Goal: Transaction & Acquisition: Book appointment/travel/reservation

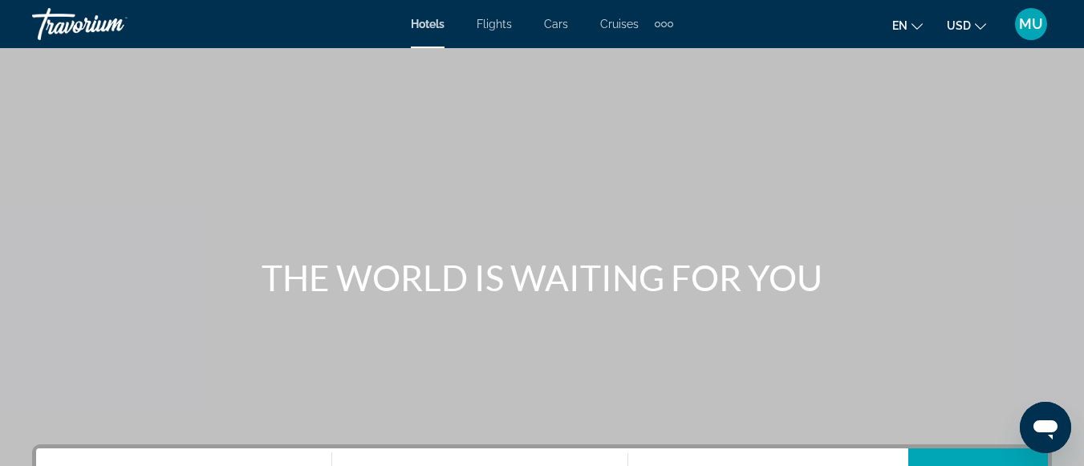
click at [493, 19] on span "Flights" at bounding box center [494, 24] width 35 height 13
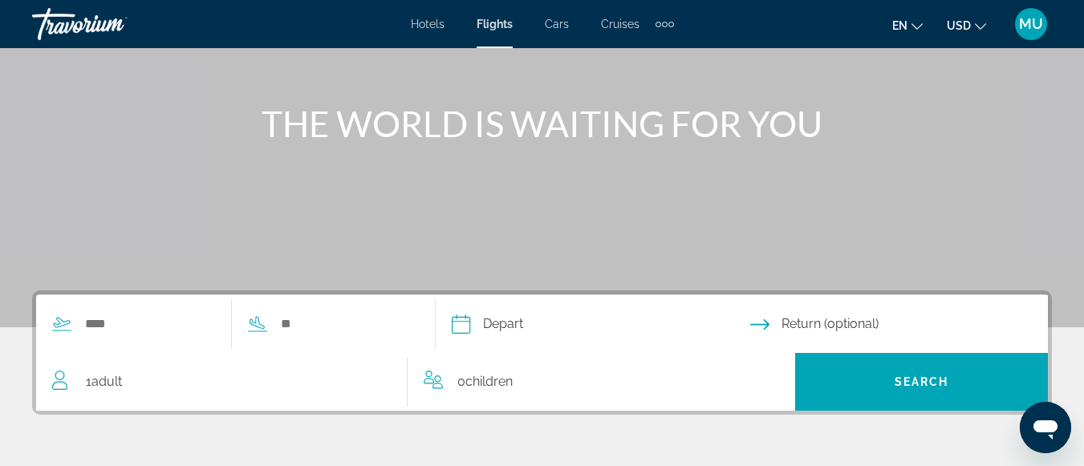
scroll to position [161, 0]
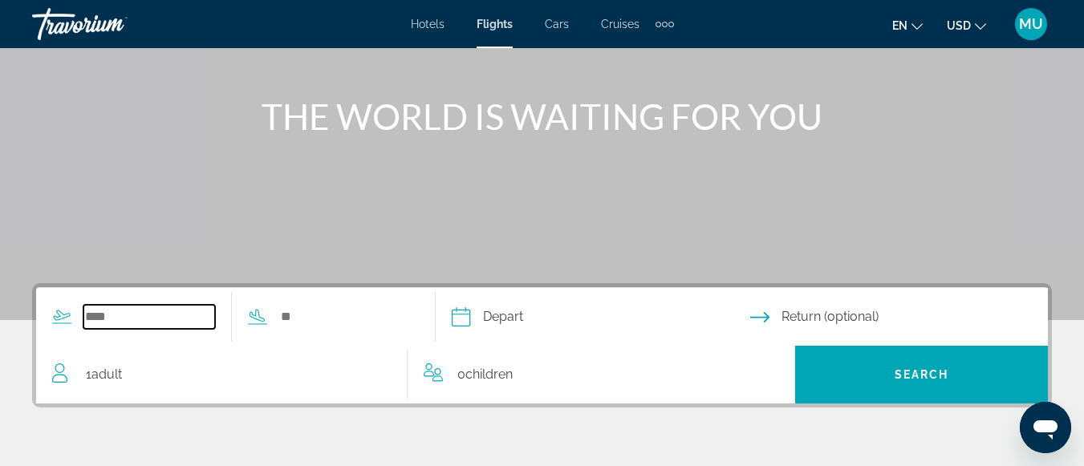
click at [105, 320] on input "Search widget" at bounding box center [149, 317] width 132 height 24
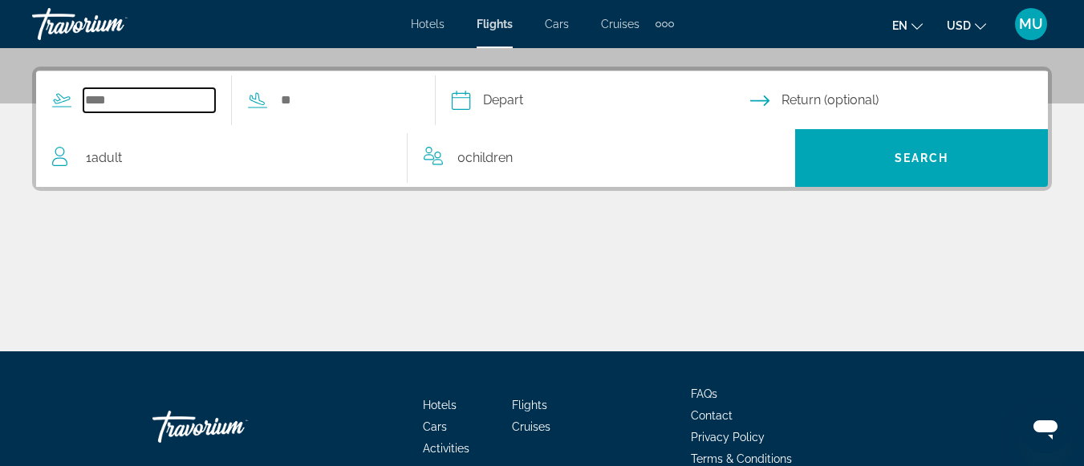
scroll to position [392, 0]
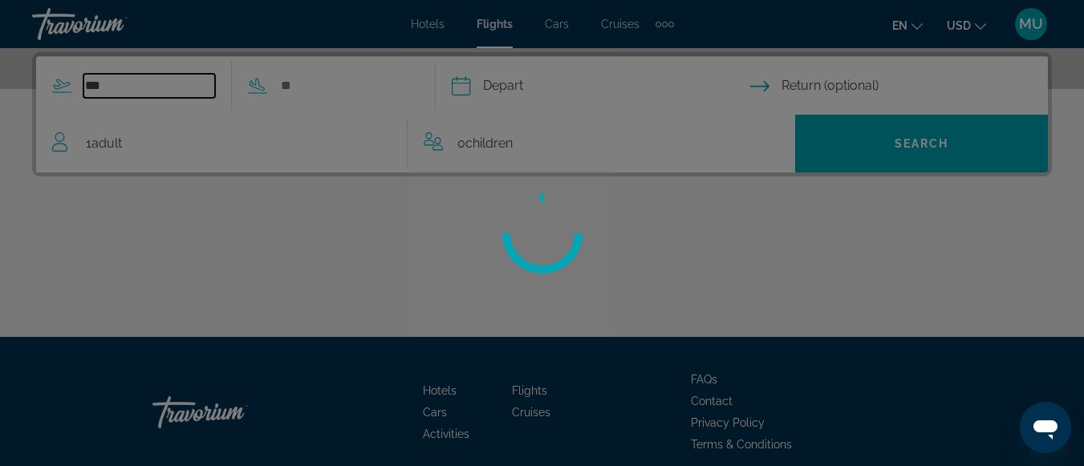
type input "***"
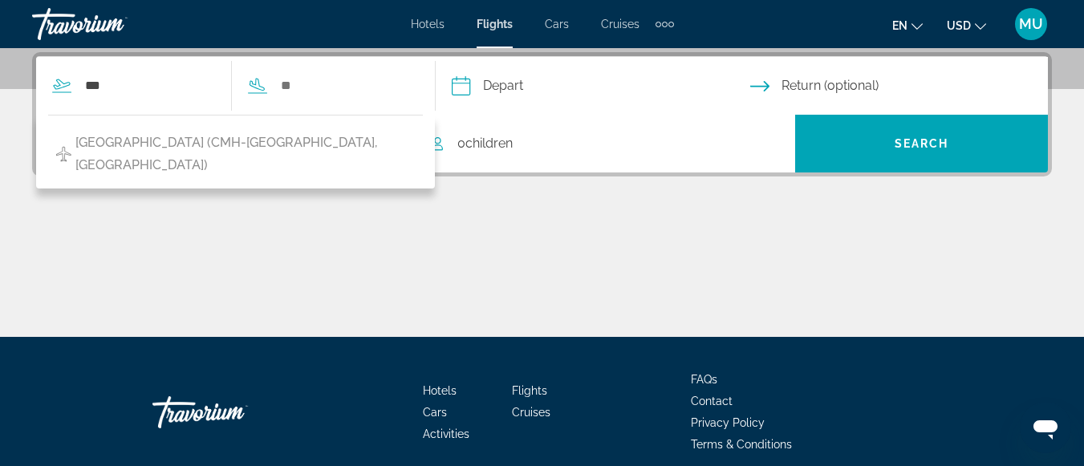
click at [103, 323] on div "Main content" at bounding box center [542, 277] width 1020 height 120
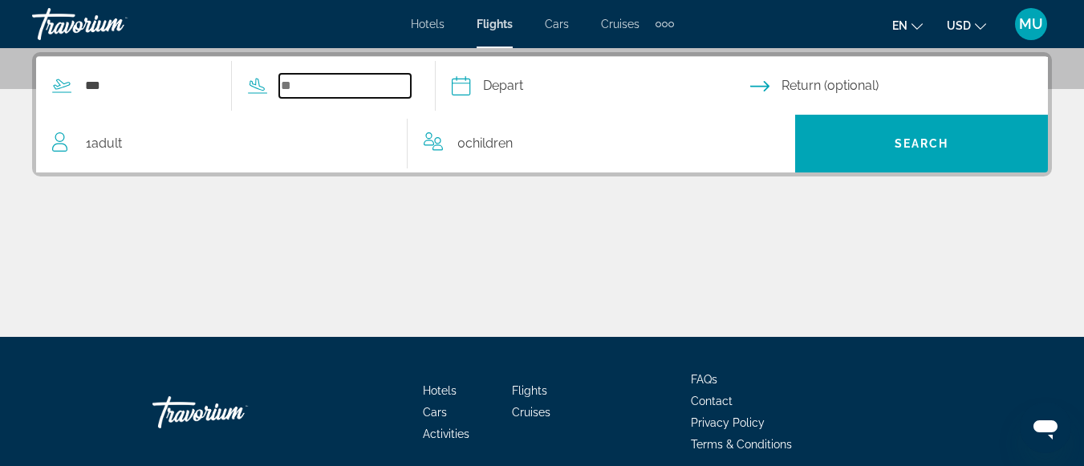
click at [335, 77] on input "Search widget" at bounding box center [345, 86] width 132 height 24
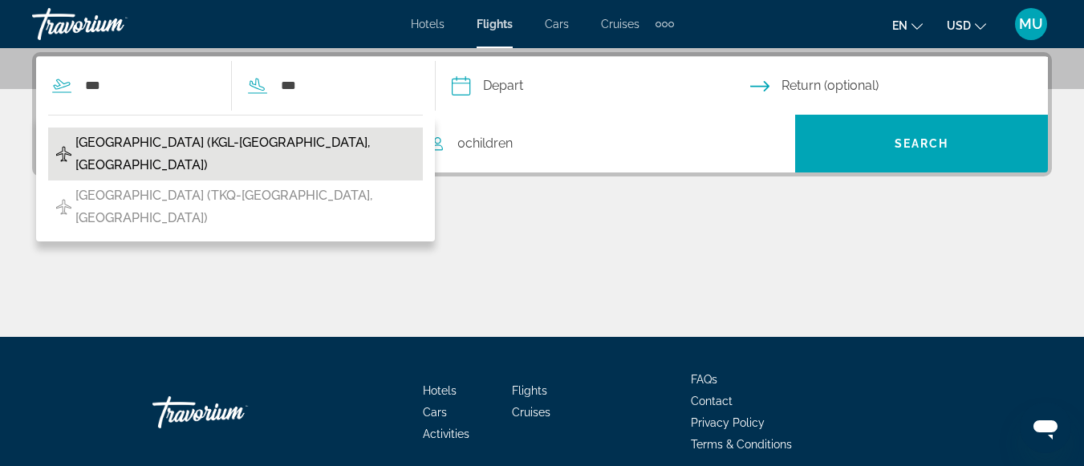
click at [264, 142] on span "[GEOGRAPHIC_DATA] (KGL-[GEOGRAPHIC_DATA], [GEOGRAPHIC_DATA])" at bounding box center [245, 154] width 340 height 45
type input "**********"
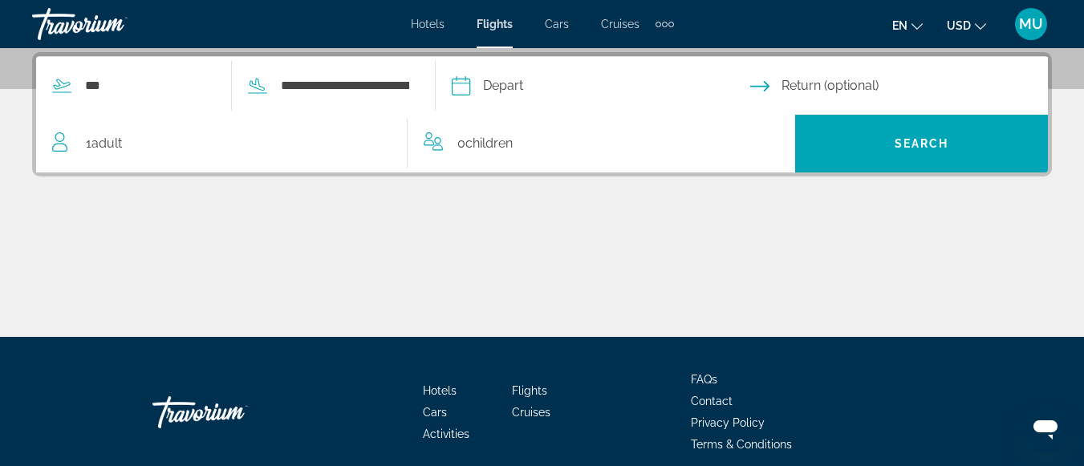
click at [531, 84] on input "Depart date" at bounding box center [600, 88] width 305 height 63
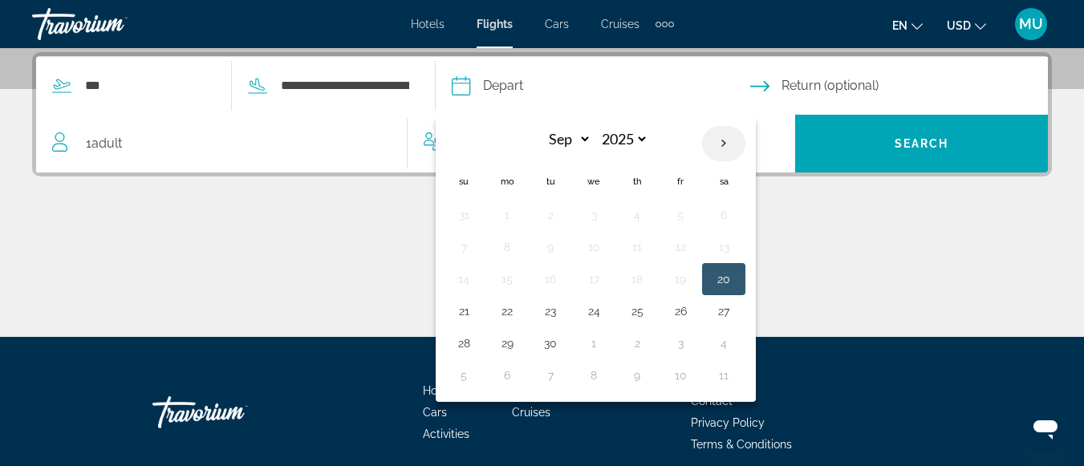
click at [746, 139] on th "Next month" at bounding box center [723, 143] width 43 height 35
select select "**"
click at [607, 283] on button "17" at bounding box center [594, 279] width 26 height 22
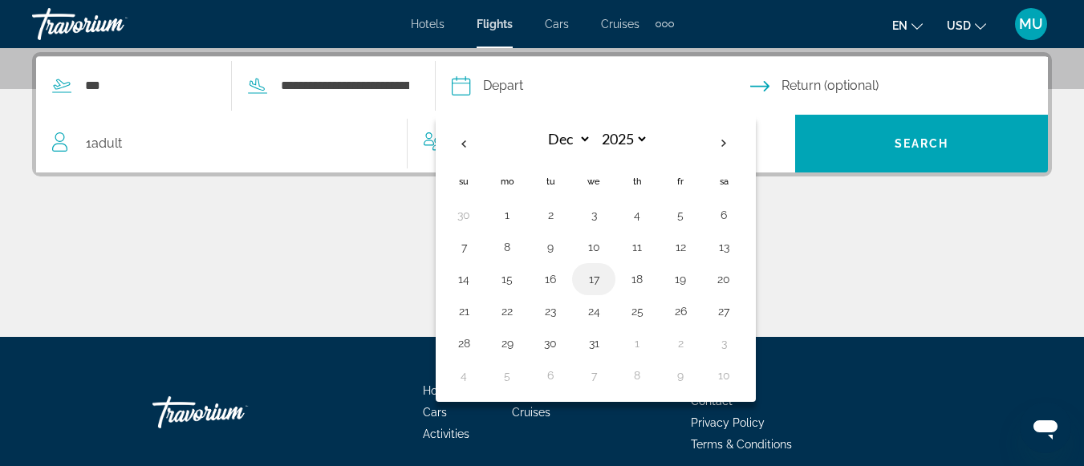
type input "**********"
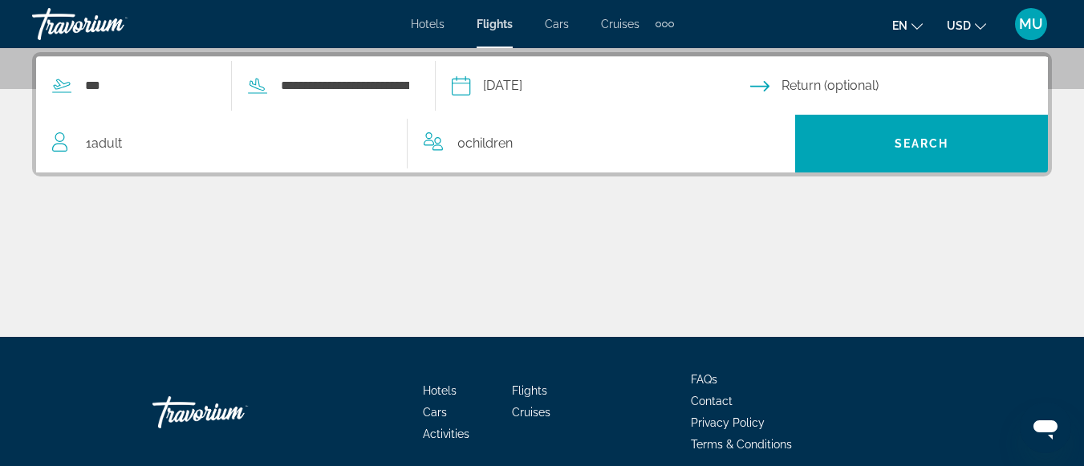
click at [827, 83] on input "Return date" at bounding box center [902, 88] width 305 height 63
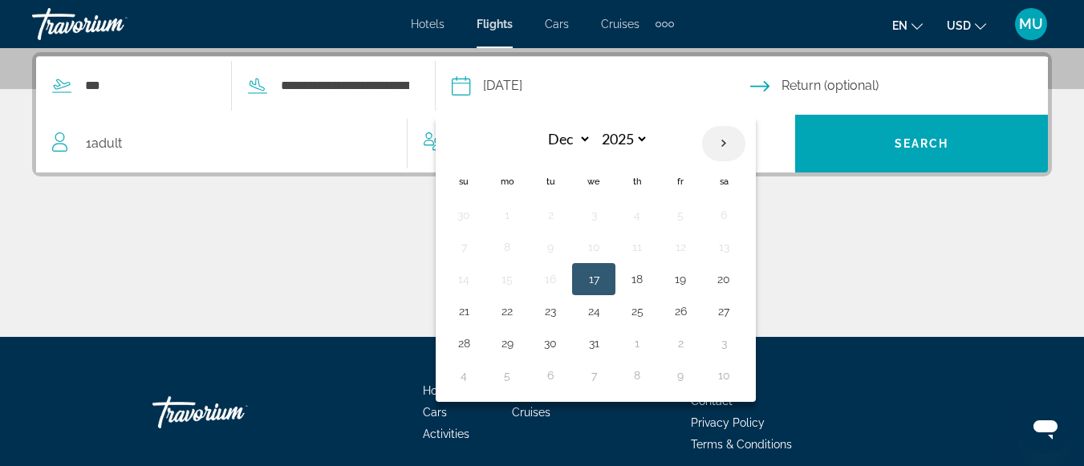
click at [746, 135] on th "Next month" at bounding box center [723, 143] width 43 height 35
select select "*"
select select "****"
click at [563, 284] on button "13" at bounding box center [551, 279] width 26 height 22
type input "**********"
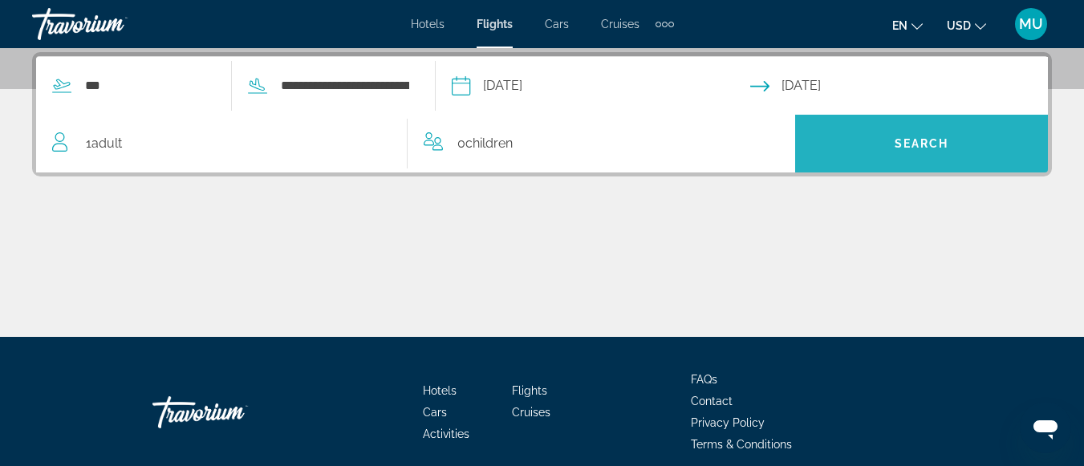
click at [897, 144] on span "Search" at bounding box center [922, 143] width 55 height 13
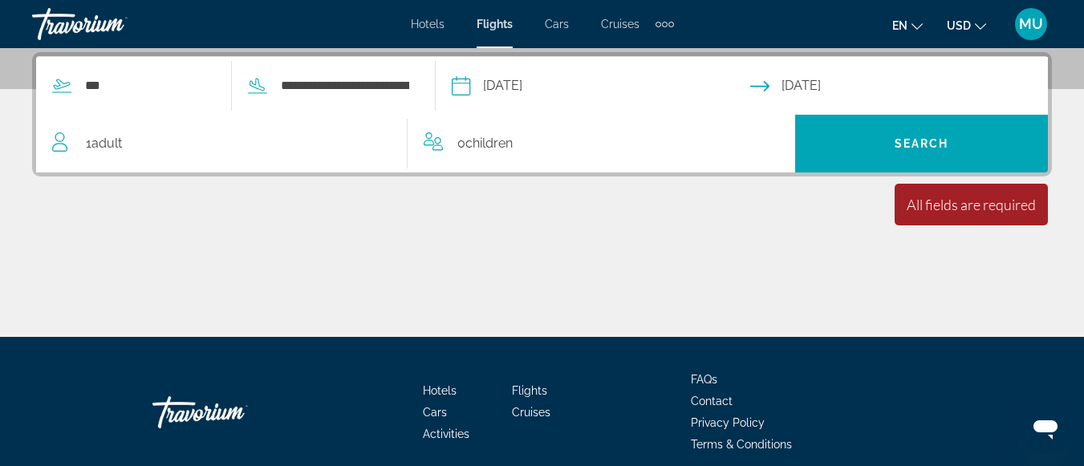
click at [57, 143] on icon "Travelers: 1 adult, 0 children" at bounding box center [61, 141] width 19 height 19
click at [475, 142] on span "Children" at bounding box center [489, 143] width 47 height 15
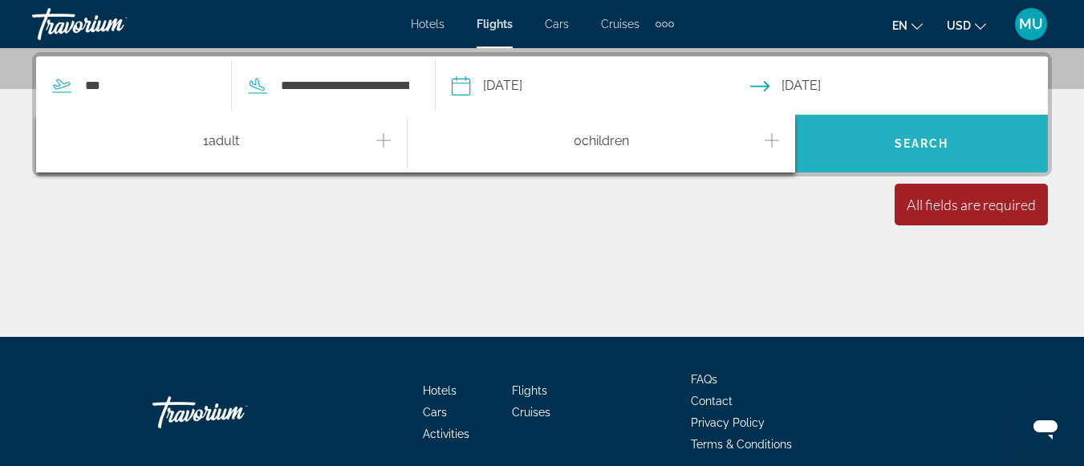
click at [910, 135] on span "Search widget" at bounding box center [921, 143] width 253 height 39
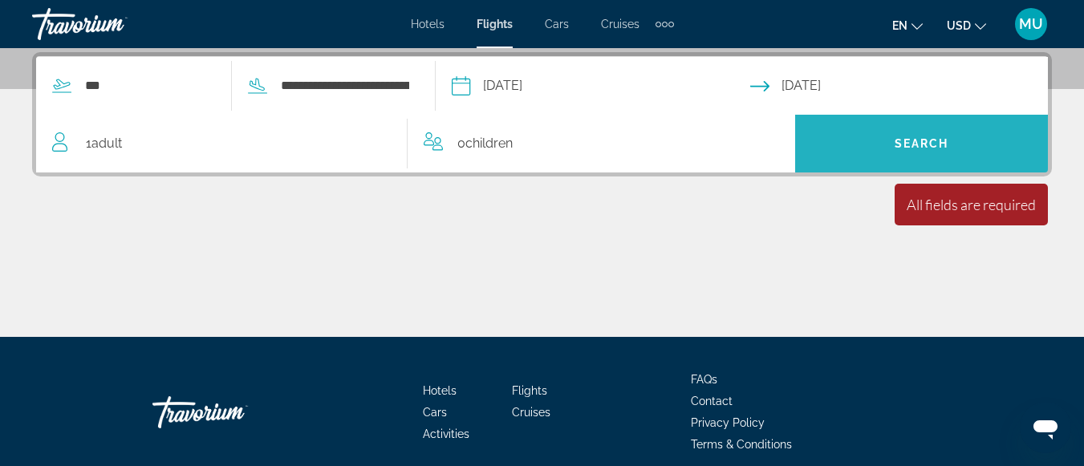
click at [913, 149] on span "Search" at bounding box center [922, 143] width 55 height 13
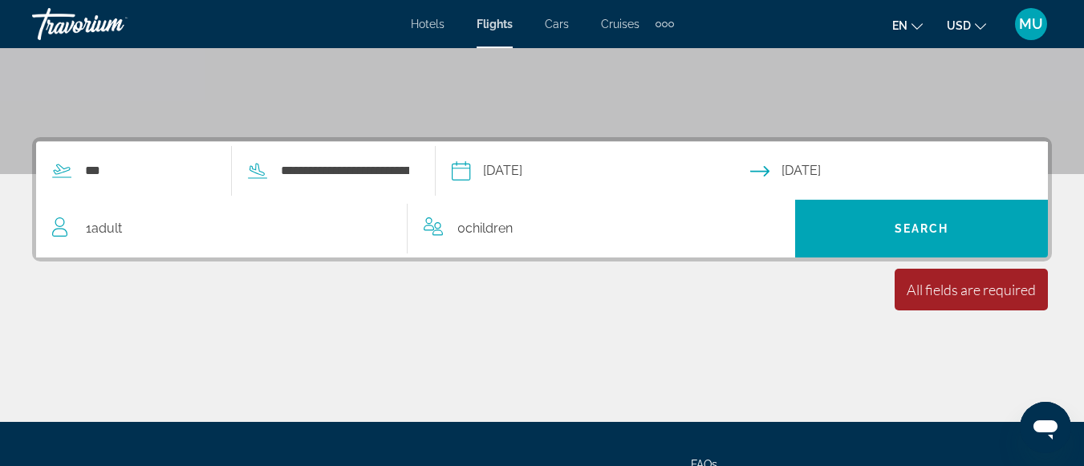
scroll to position [318, 0]
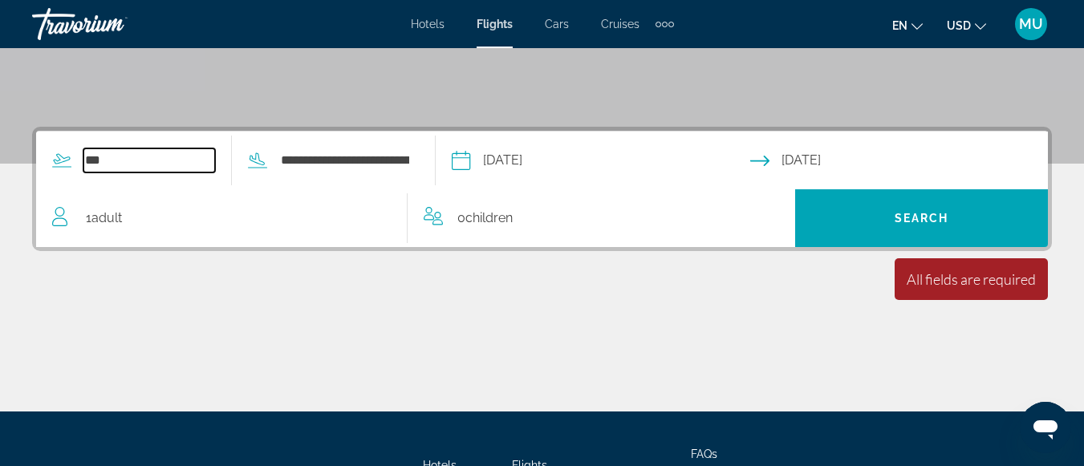
click at [96, 161] on input "***" at bounding box center [149, 160] width 132 height 24
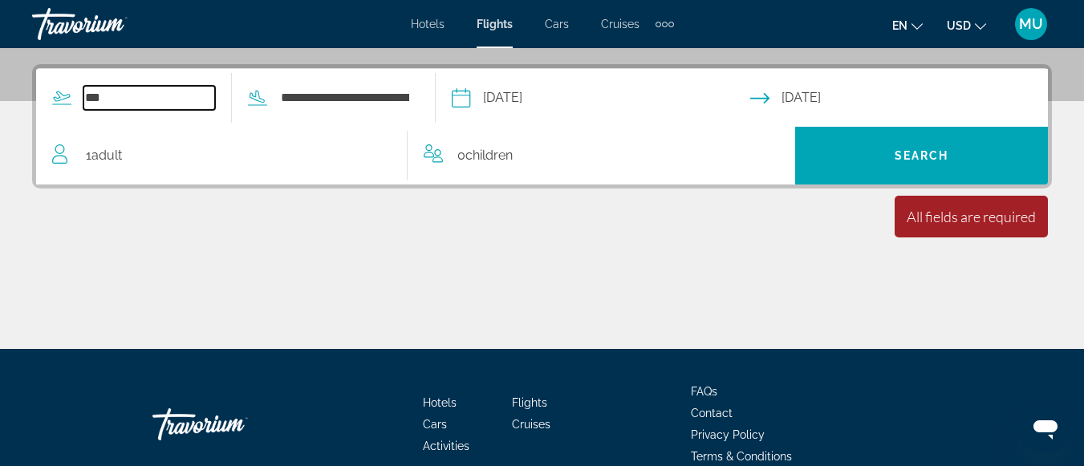
scroll to position [392, 0]
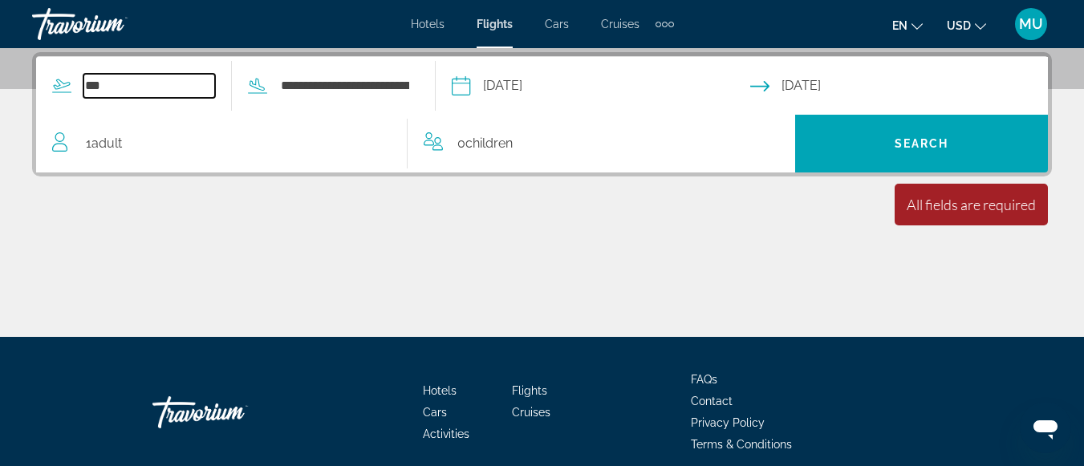
click at [131, 82] on input "***" at bounding box center [149, 86] width 132 height 24
type input "*"
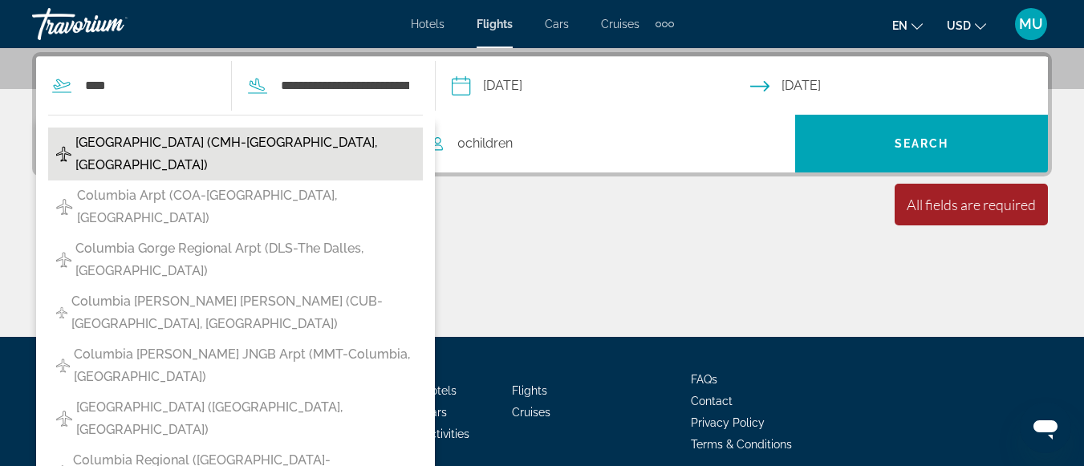
click at [125, 144] on span "[GEOGRAPHIC_DATA] (CMH-[GEOGRAPHIC_DATA], [GEOGRAPHIC_DATA])" at bounding box center [245, 154] width 340 height 45
type input "**********"
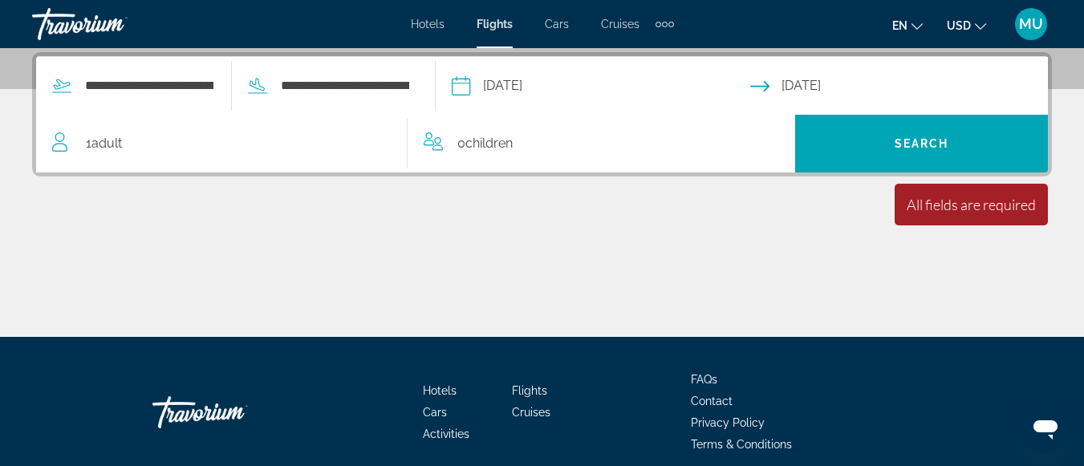
click at [941, 208] on div "All fields are required" at bounding box center [971, 205] width 129 height 18
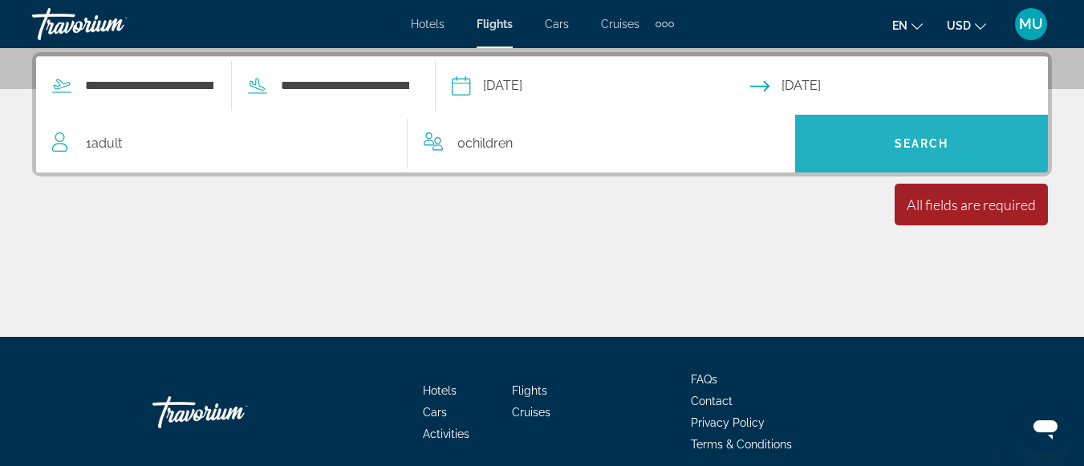
click at [899, 139] on span "Search" at bounding box center [922, 143] width 55 height 13
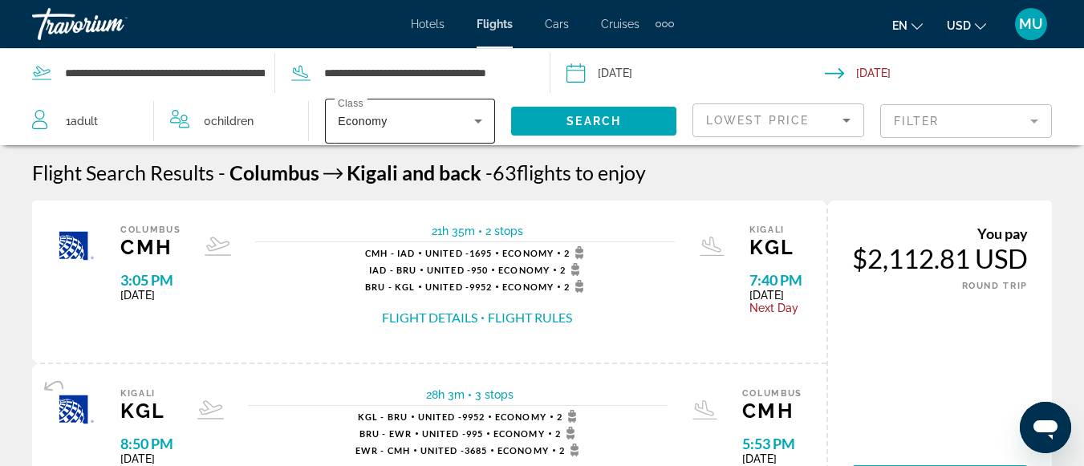
click at [482, 120] on icon "Search widget" at bounding box center [478, 122] width 8 height 4
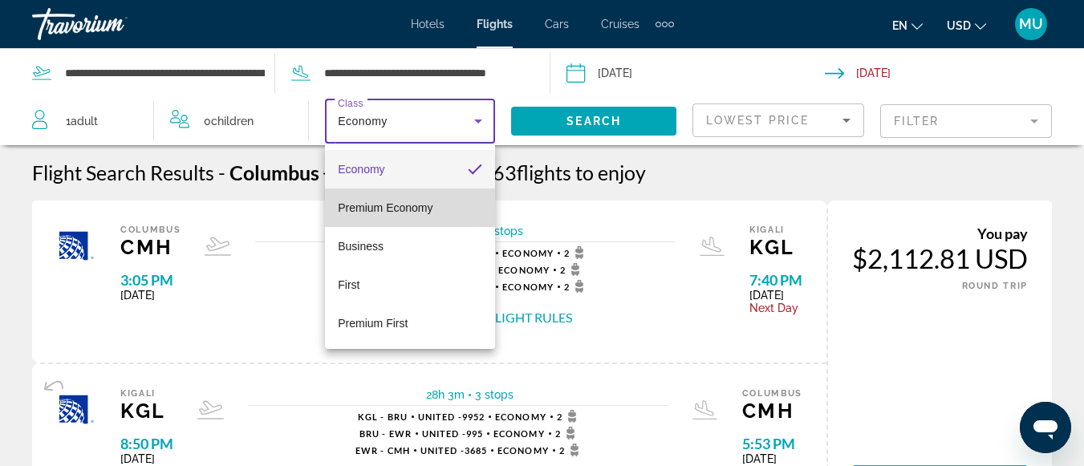
click at [445, 203] on mat-option "Premium Economy" at bounding box center [410, 208] width 170 height 39
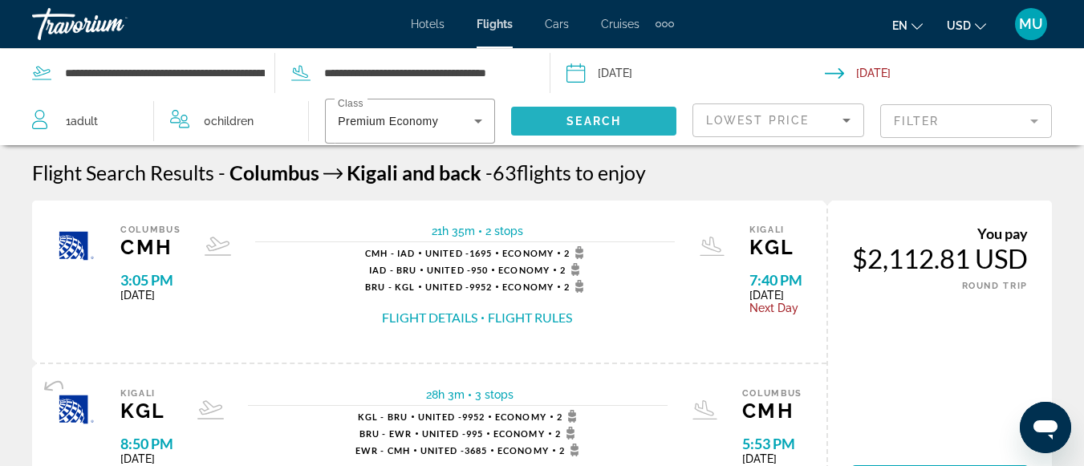
click at [571, 116] on span "Search" at bounding box center [594, 121] width 55 height 13
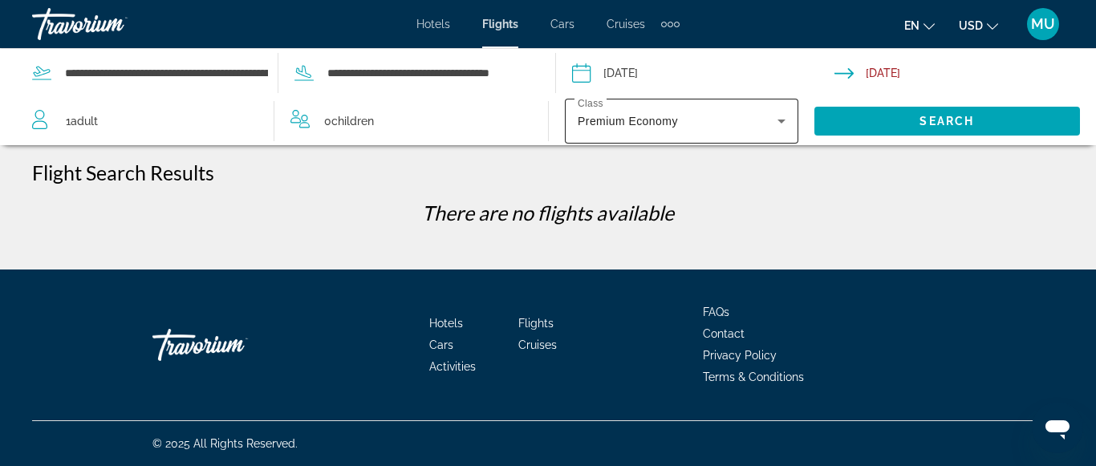
click at [782, 110] on div "Premium Economy" at bounding box center [682, 121] width 208 height 45
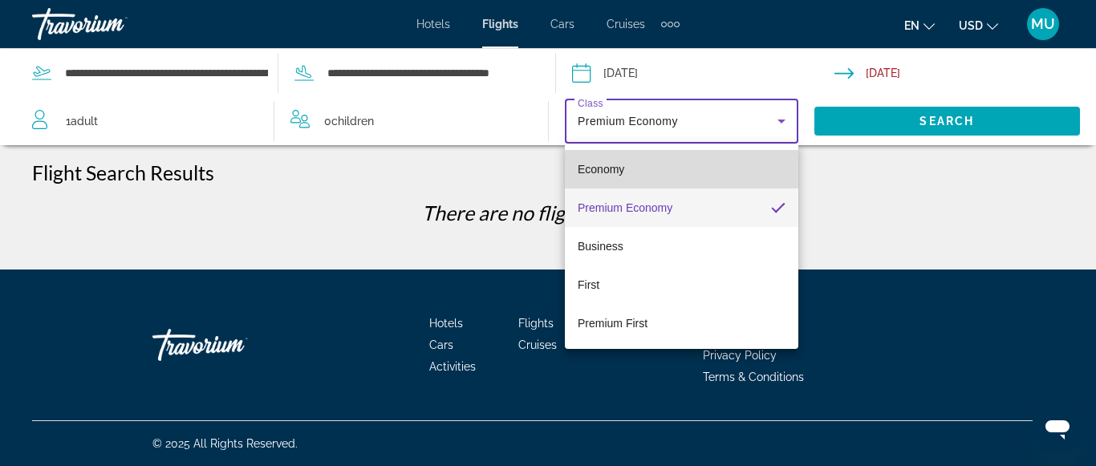
click at [703, 155] on mat-option "Economy" at bounding box center [682, 169] width 234 height 39
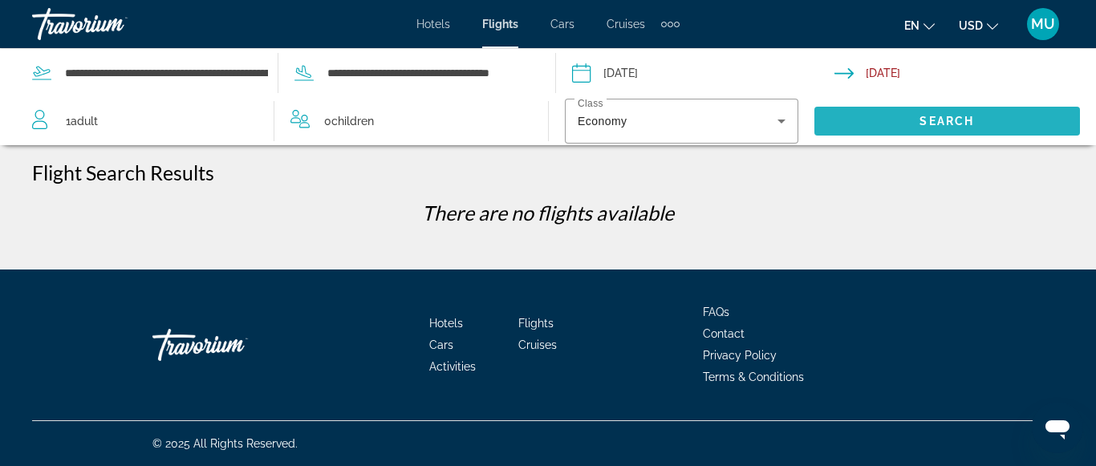
click at [879, 108] on span "Search widget" at bounding box center [948, 121] width 266 height 39
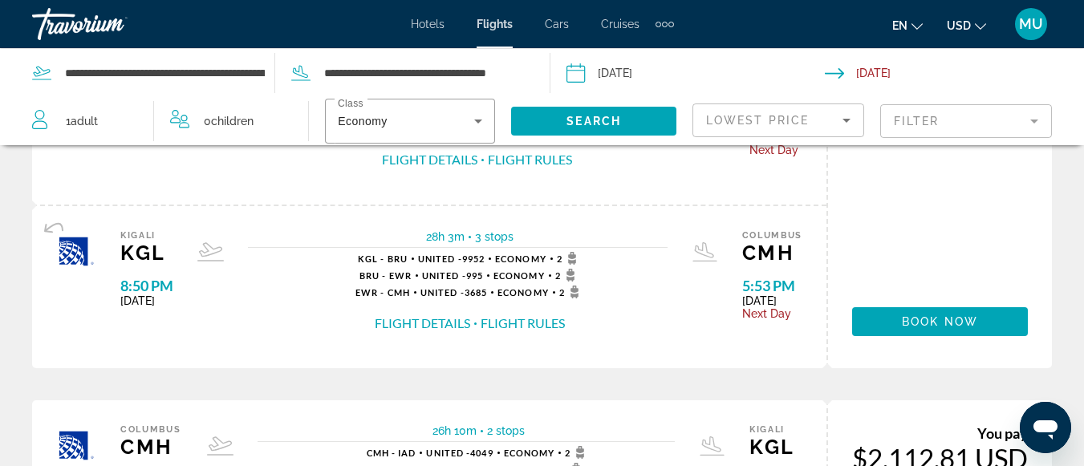
scroll to position [34, 0]
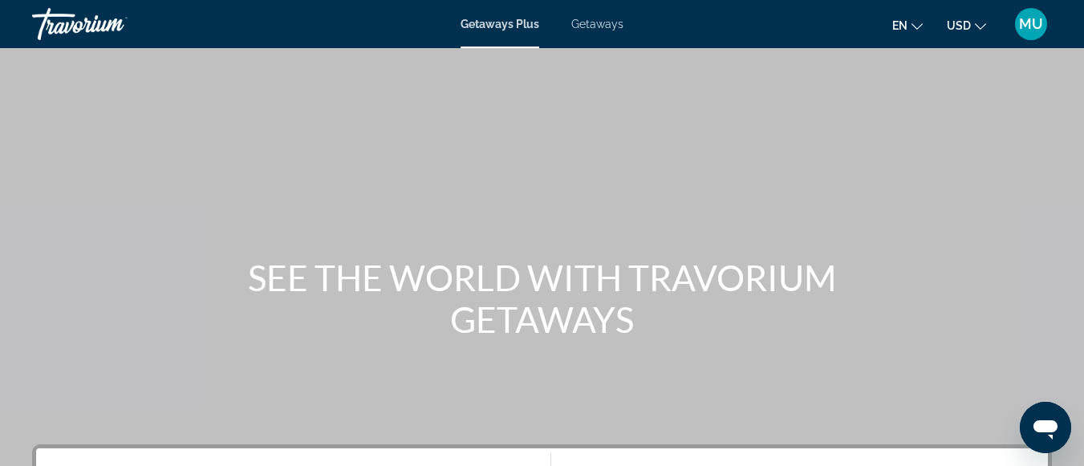
click at [591, 20] on span "Getaways" at bounding box center [597, 24] width 52 height 13
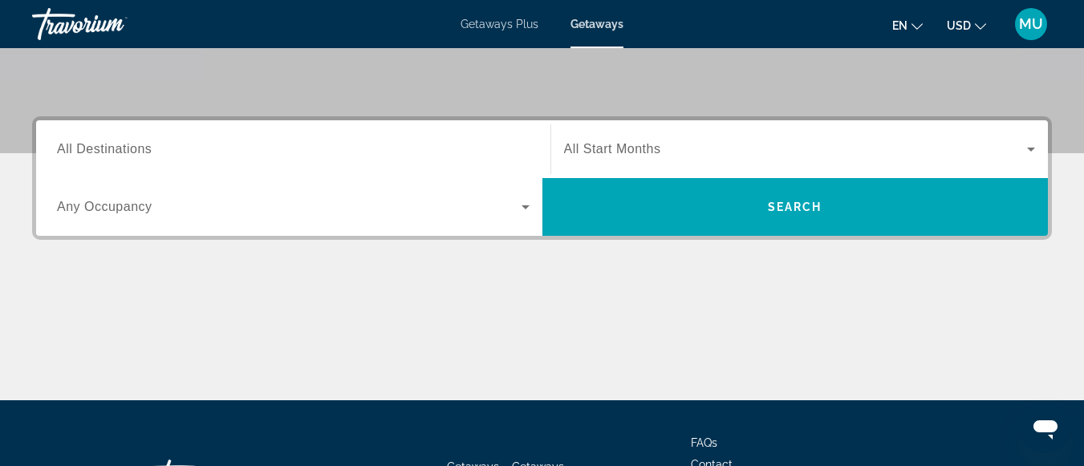
scroll to position [330, 0]
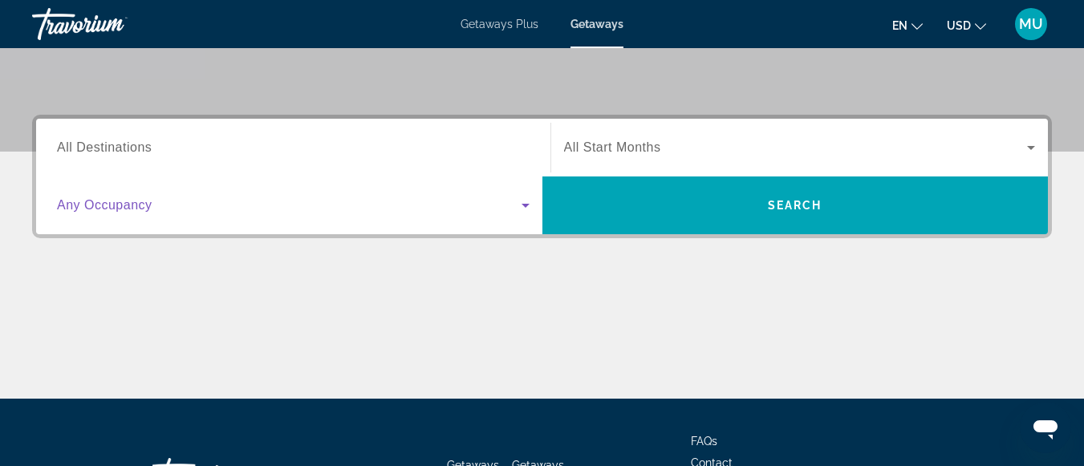
click at [529, 204] on icon "Search widget" at bounding box center [526, 206] width 8 height 4
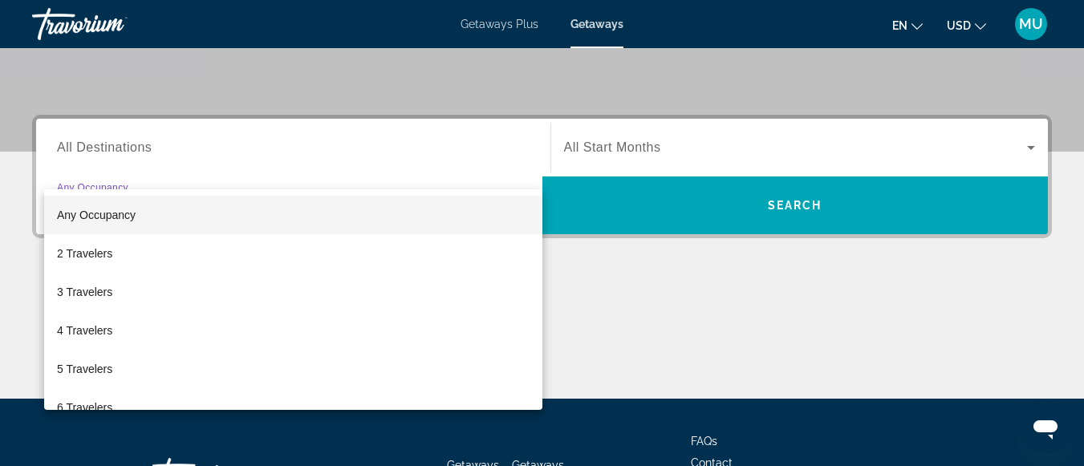
scroll to position [392, 0]
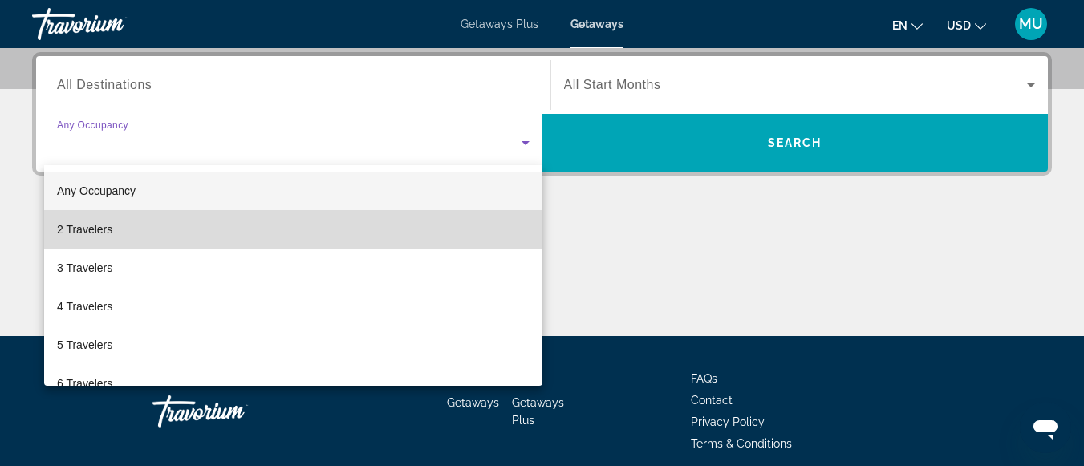
click at [498, 234] on mat-option "2 Travelers" at bounding box center [293, 229] width 498 height 39
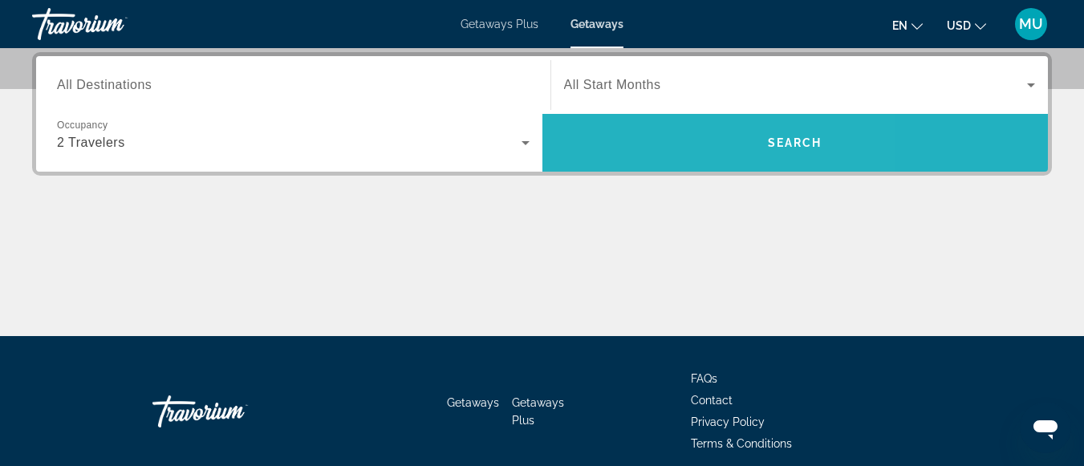
click at [667, 157] on span "Search widget" at bounding box center [796, 143] width 506 height 39
